Goal: Find specific page/section: Find specific page/section

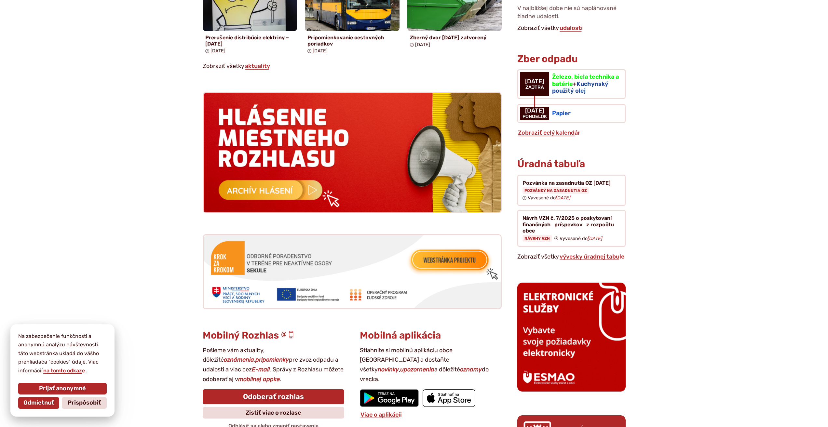
scroll to position [455, 0]
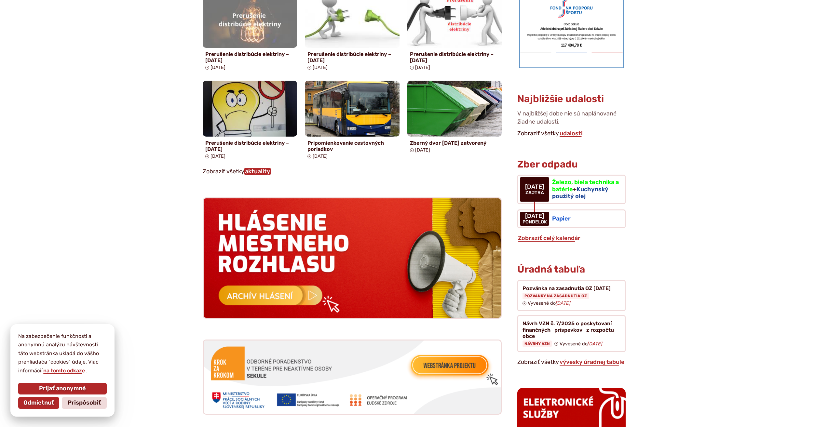
click at [259, 173] on link "aktuality" at bounding box center [257, 171] width 26 height 7
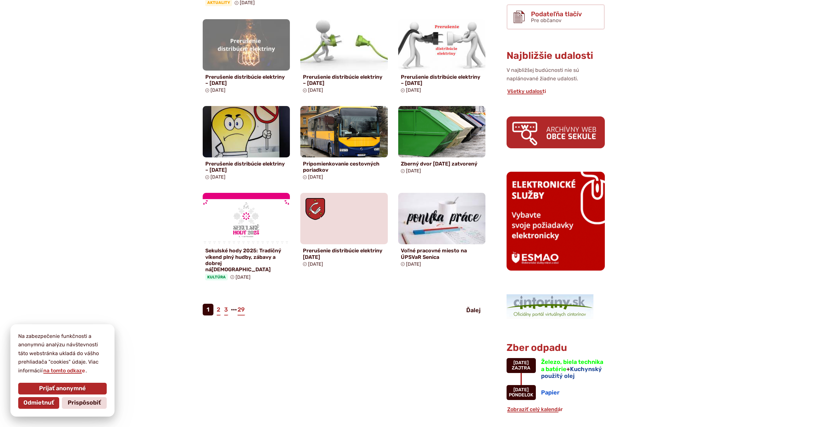
scroll to position [293, 0]
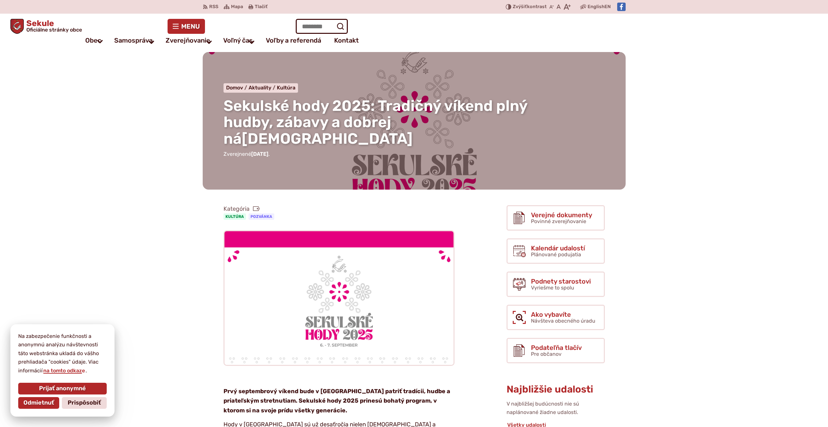
drag, startPoint x: 130, startPoint y: 190, endPoint x: 152, endPoint y: 23, distance: 168.2
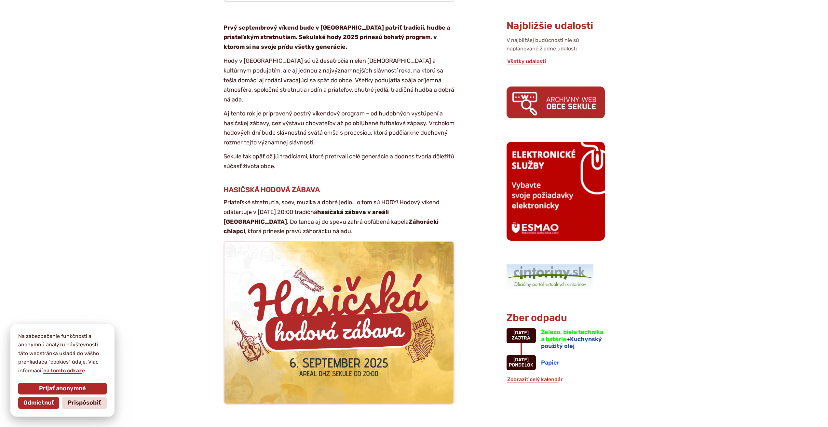
drag, startPoint x: 138, startPoint y: 137, endPoint x: 117, endPoint y: 219, distance: 85.3
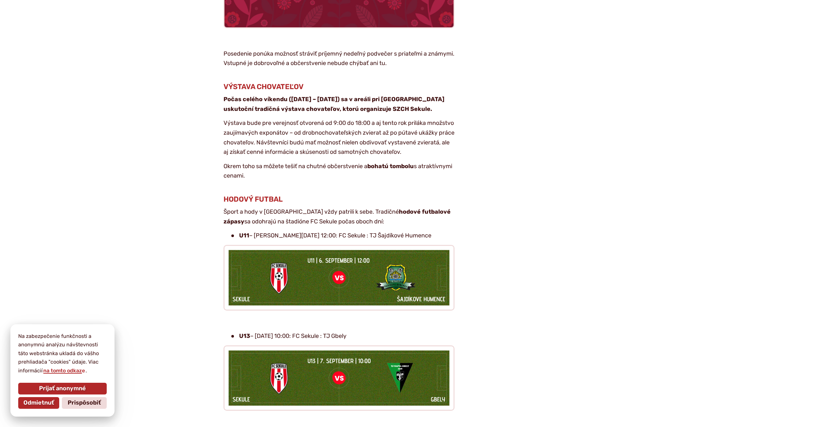
scroll to position [974, 0]
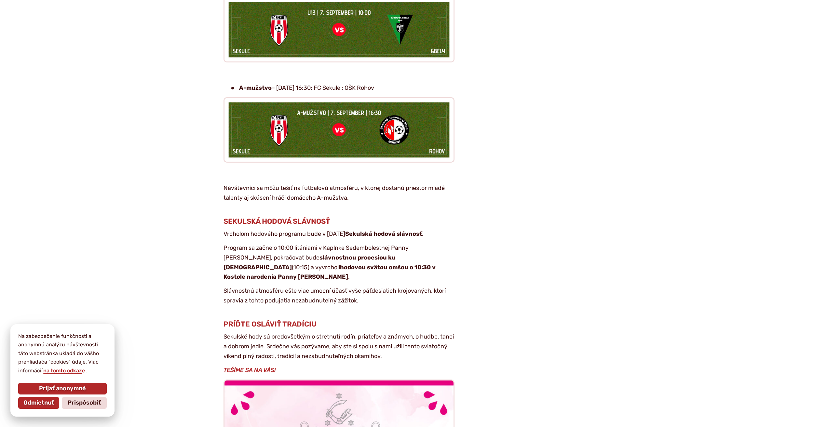
drag, startPoint x: 144, startPoint y: 201, endPoint x: 144, endPoint y: 204, distance: 3.3
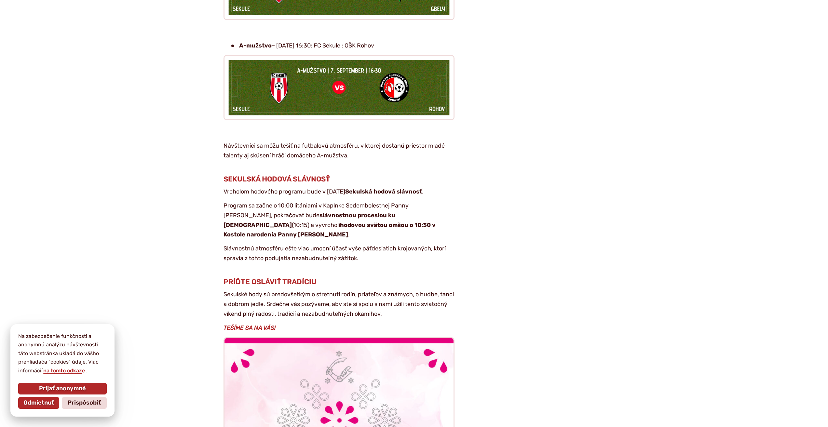
scroll to position [1402, 0]
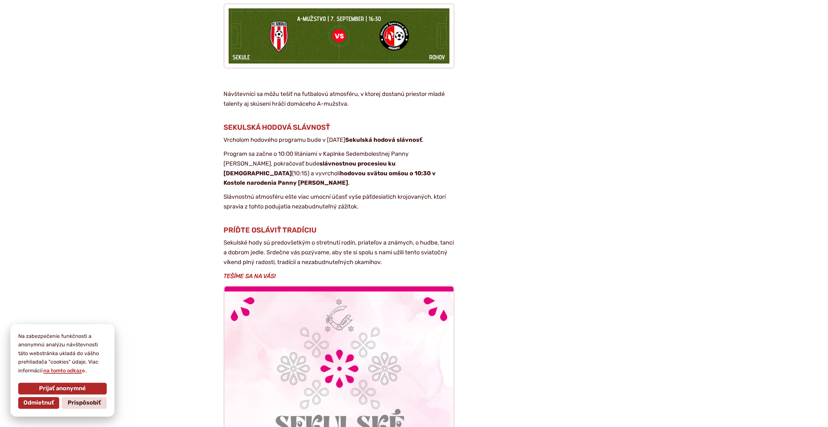
drag, startPoint x: 142, startPoint y: 147, endPoint x: 146, endPoint y: 193, distance: 45.3
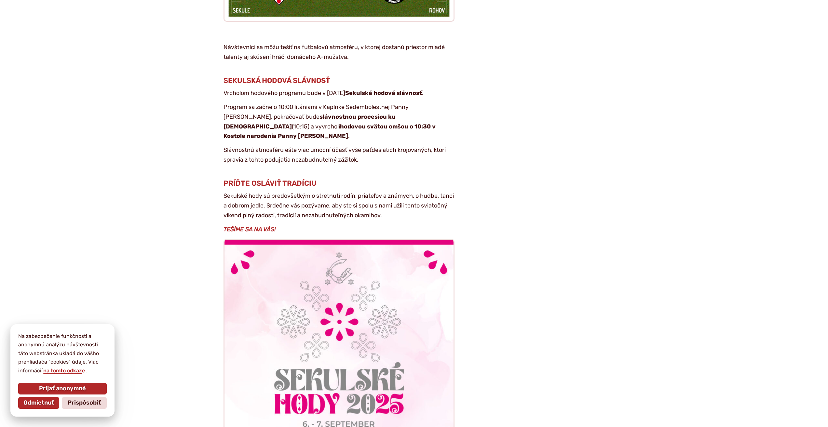
scroll to position [1461, 0]
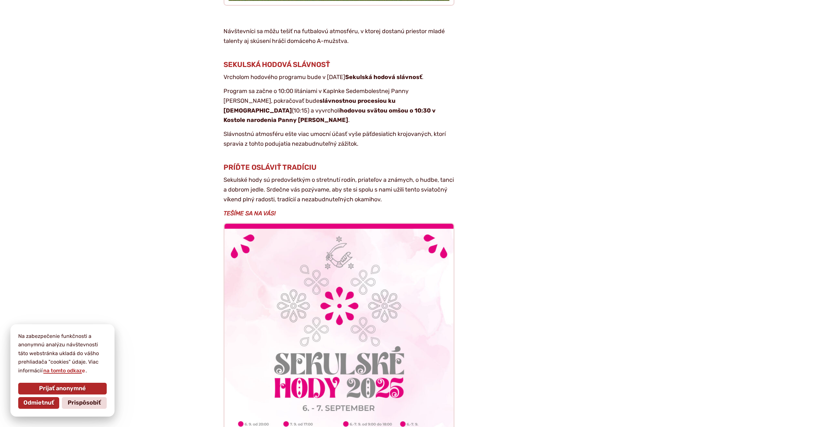
drag, startPoint x: 154, startPoint y: 182, endPoint x: 157, endPoint y: 207, distance: 25.8
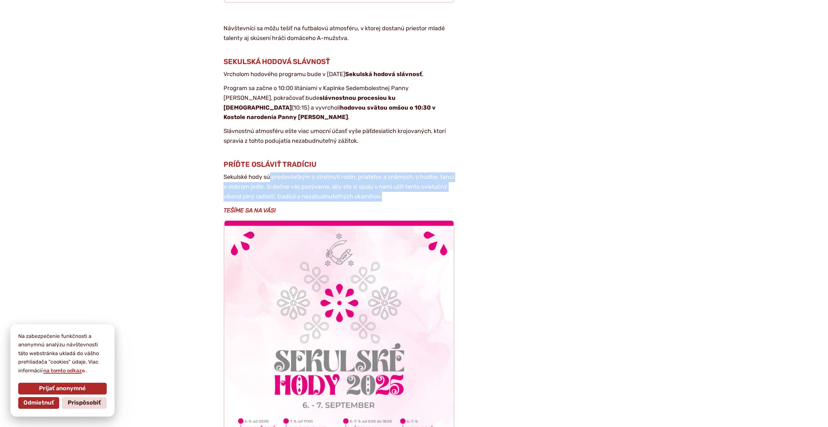
drag, startPoint x: 303, startPoint y: 148, endPoint x: 445, endPoint y: 174, distance: 143.5
click at [445, 174] on p "Sekulské hody sú predovšetkým o stretnutí rodín, priateľov a známych, o hudbe, …" at bounding box center [338, 186] width 231 height 29
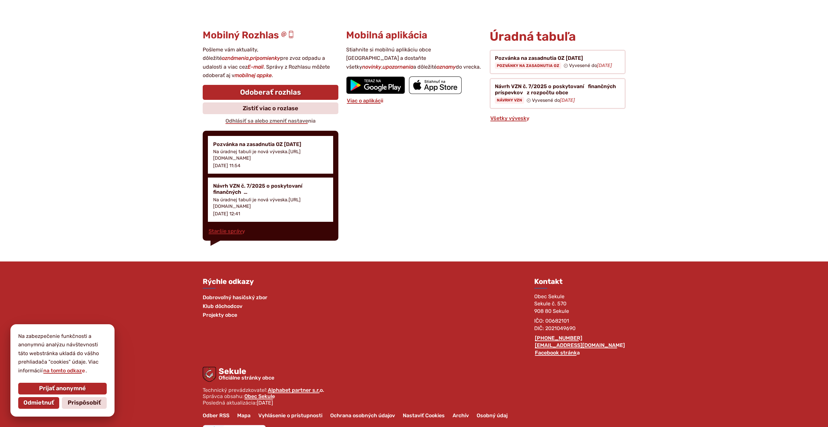
drag, startPoint x: 141, startPoint y: 168, endPoint x: 144, endPoint y: 248, distance: 79.7
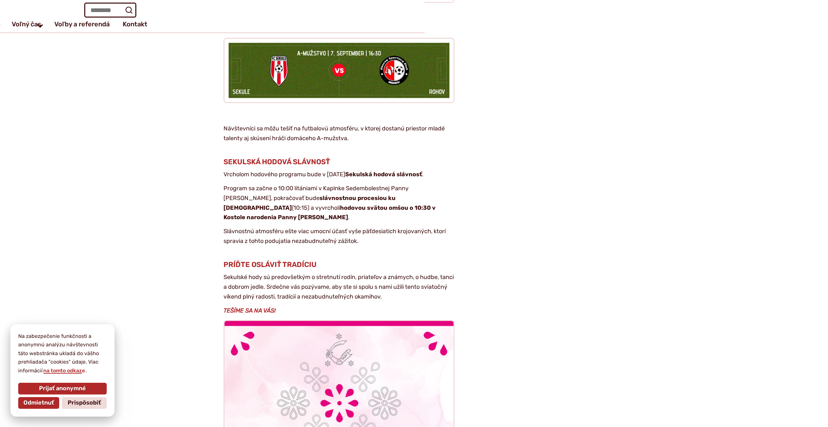
drag, startPoint x: 143, startPoint y: 172, endPoint x: 153, endPoint y: 95, distance: 78.3
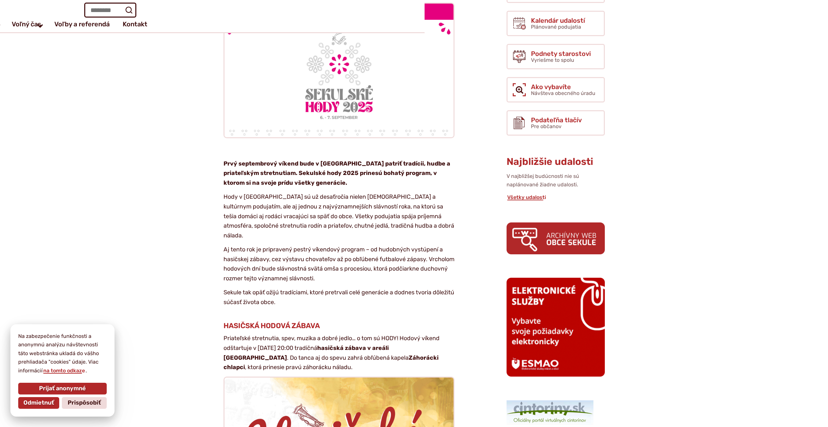
scroll to position [0, 0]
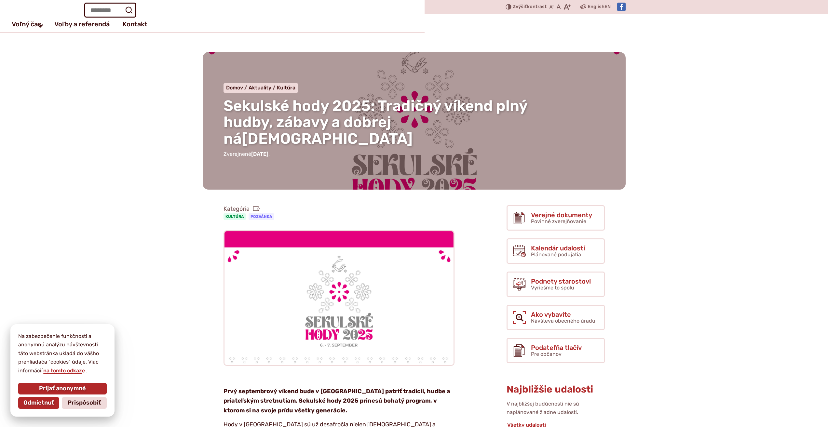
drag, startPoint x: 128, startPoint y: 255, endPoint x: 159, endPoint y: 50, distance: 206.9
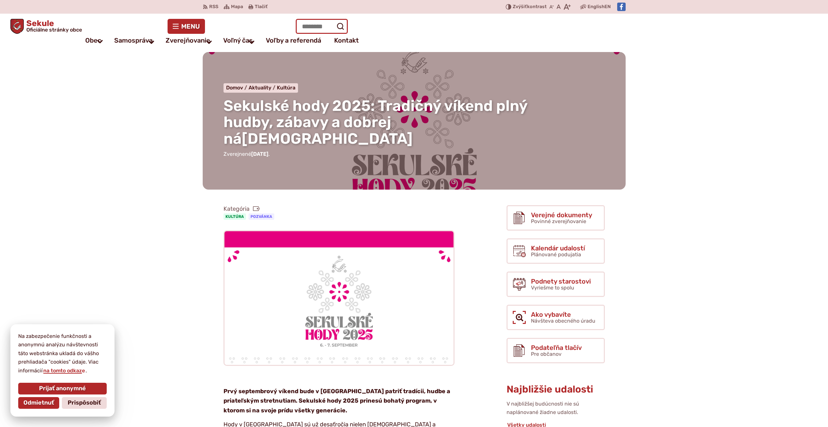
click at [312, 20] on input "Hľadať:" at bounding box center [322, 26] width 52 height 15
type input "*********"
click at [334, 20] on button "Odoslať vyhľadávací formulár" at bounding box center [340, 26] width 12 height 12
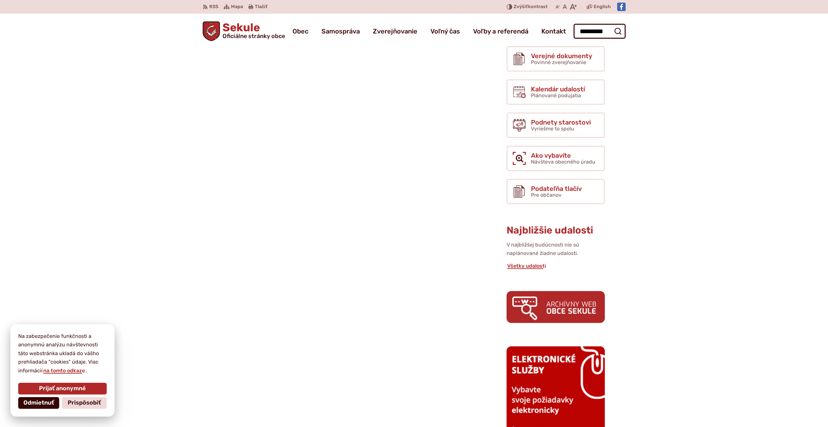
click at [46, 404] on span "Odmietnuť" at bounding box center [38, 402] width 31 height 7
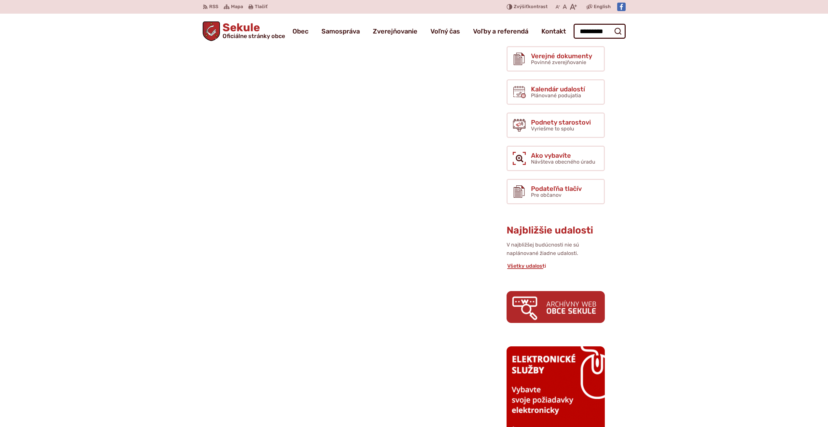
drag, startPoint x: 66, startPoint y: 219, endPoint x: 93, endPoint y: 59, distance: 161.9
